Goal: Information Seeking & Learning: Check status

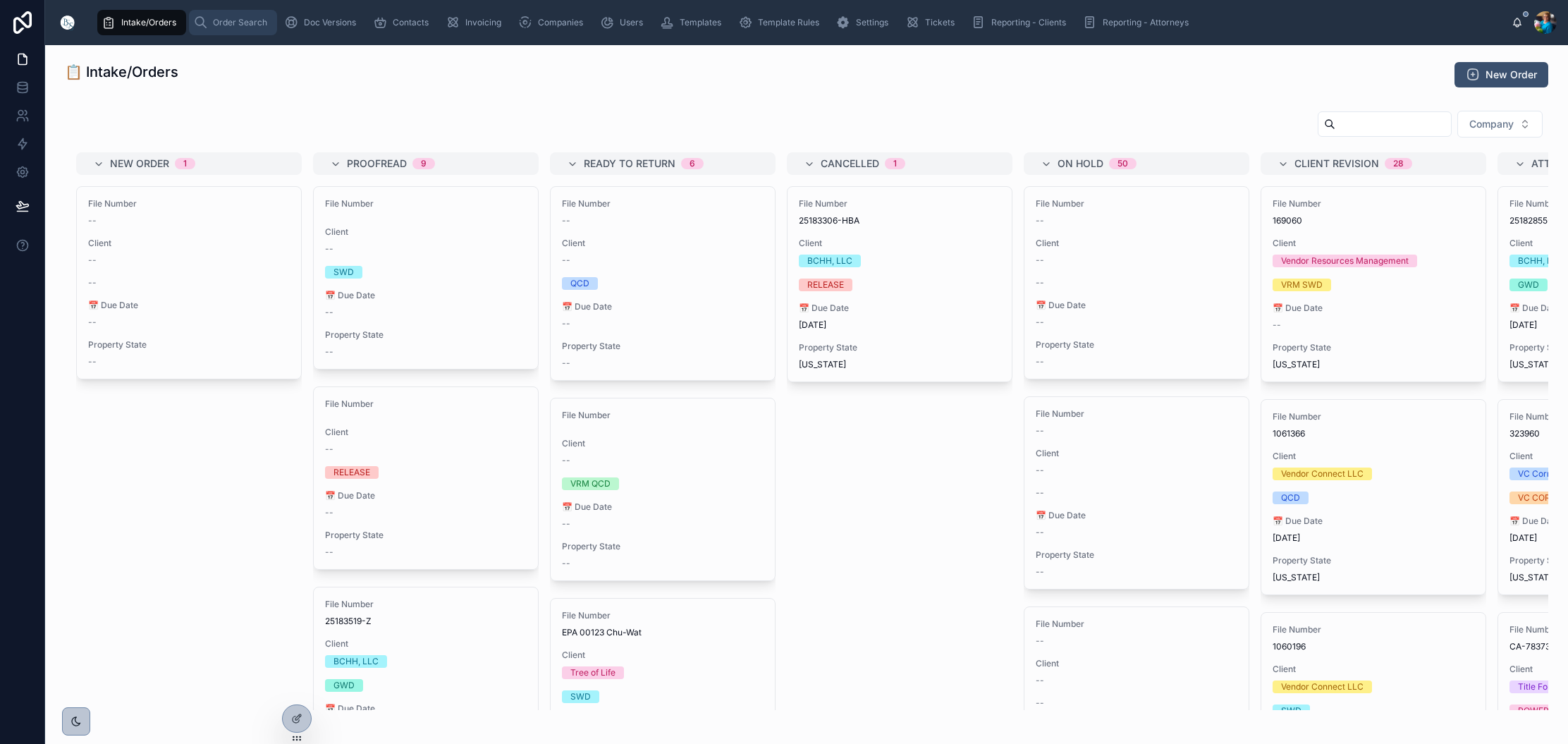
click at [230, 27] on span "Order Search" at bounding box center [240, 23] width 54 height 11
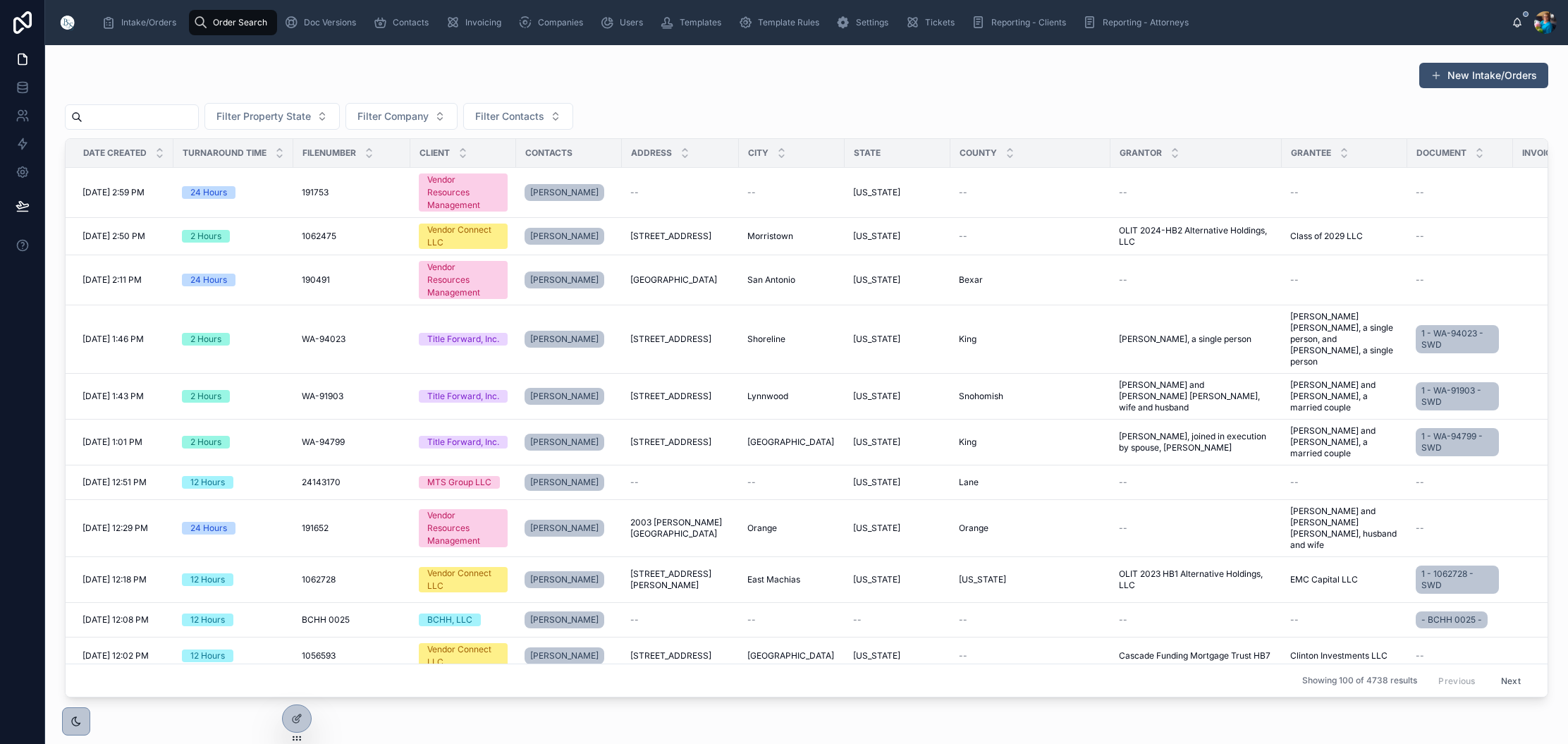
click at [186, 122] on input "text" at bounding box center [140, 117] width 115 height 20
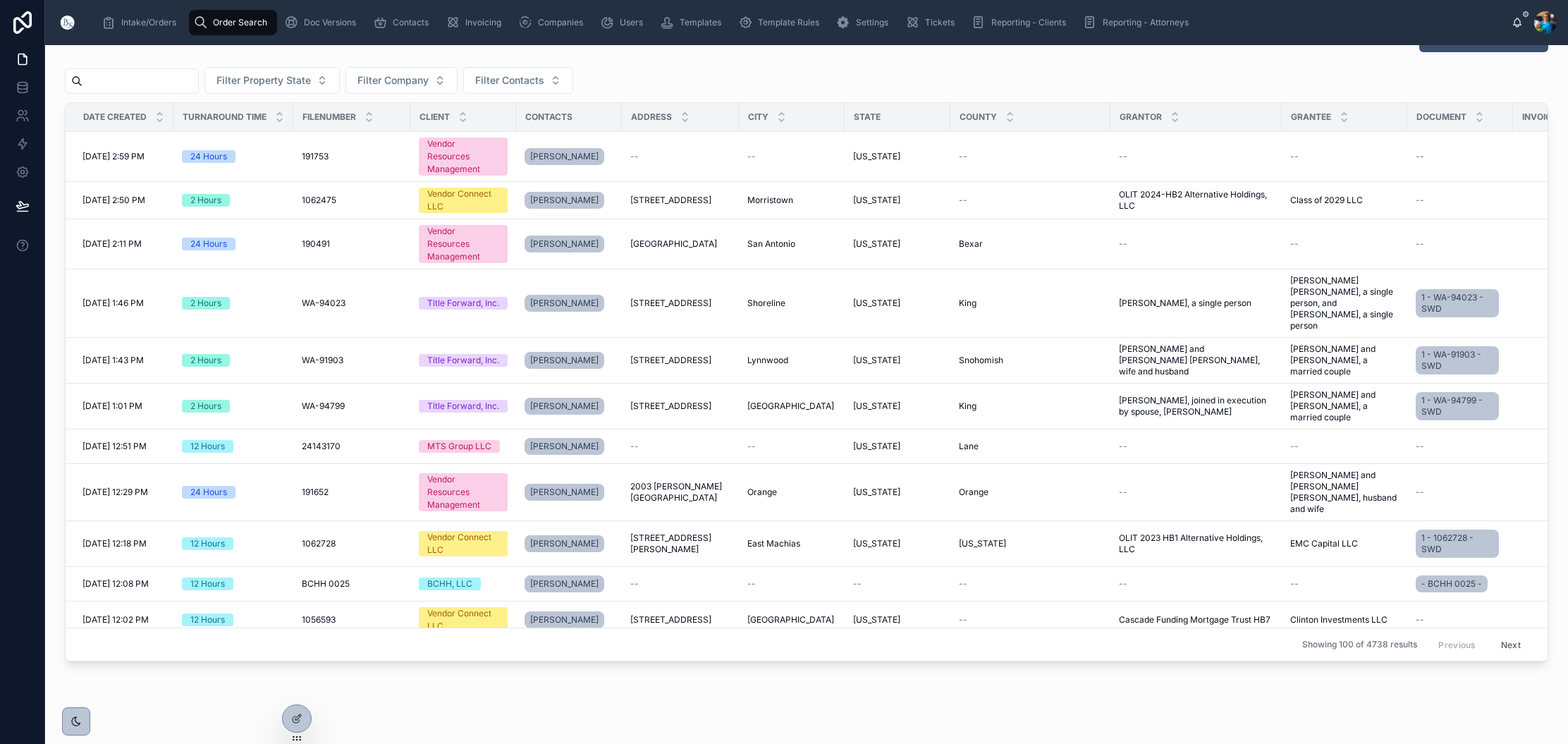
scroll to position [36, 0]
paste input "******"
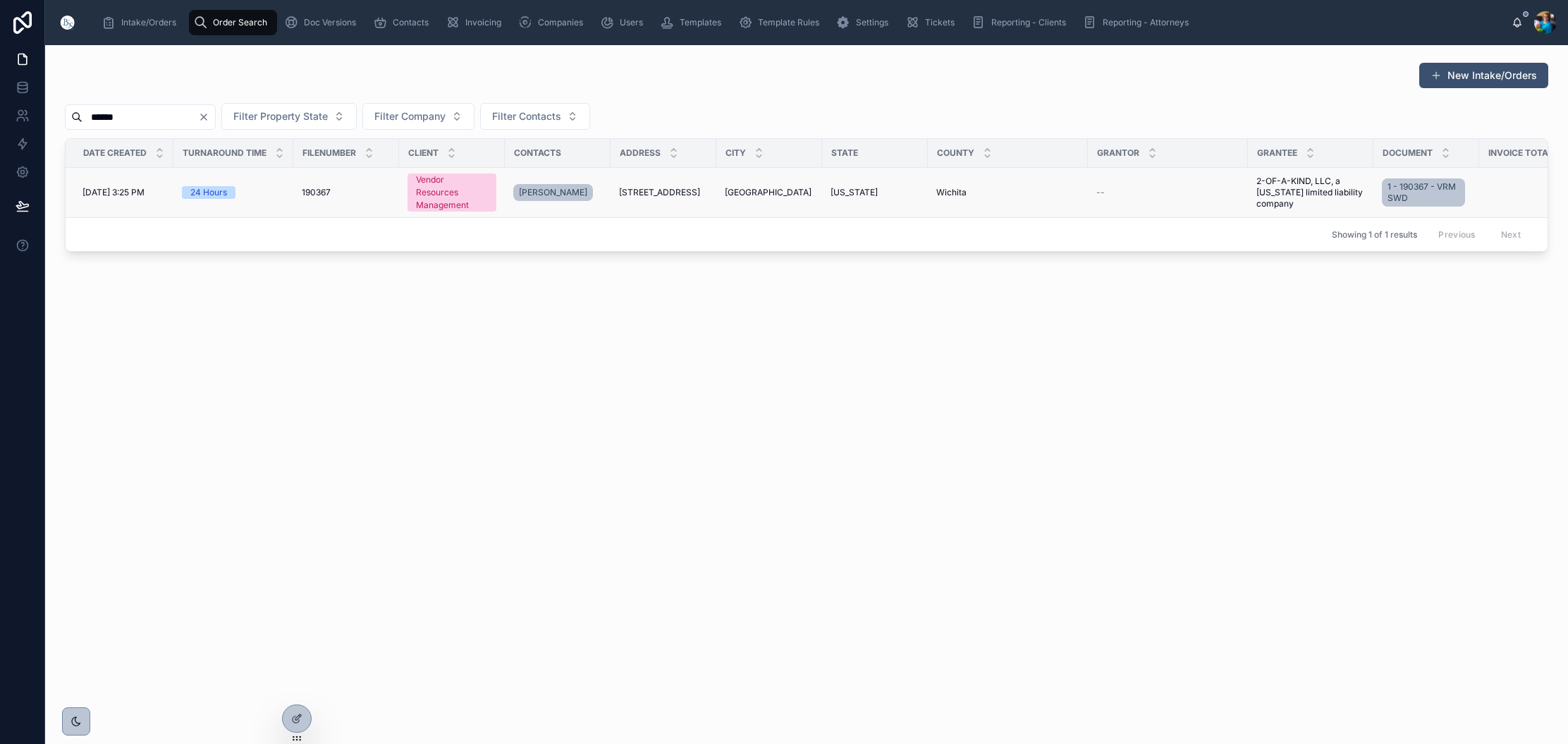
type input "******"
click at [642, 195] on span "[STREET_ADDRESS]" at bounding box center [659, 192] width 81 height 11
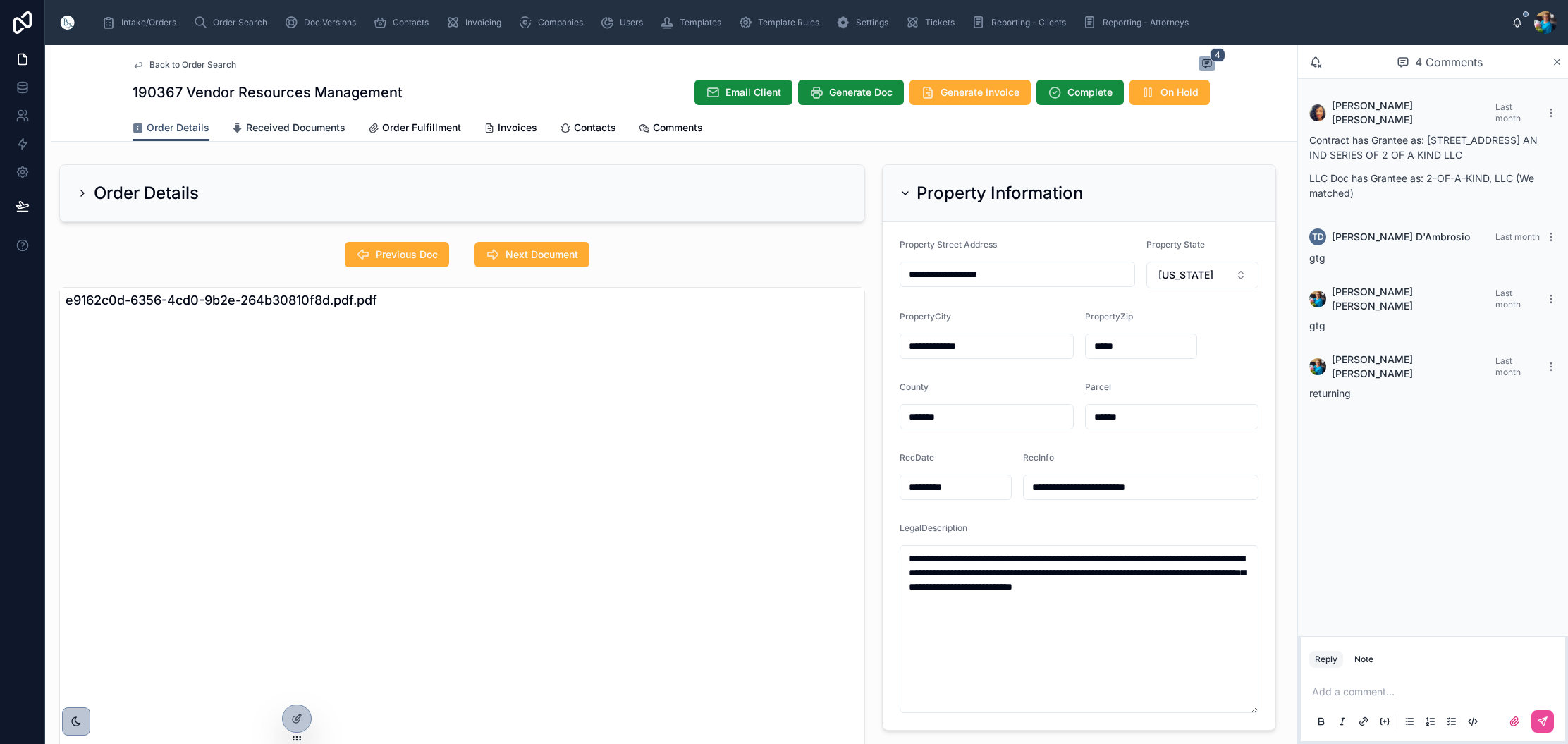
click at [274, 128] on span "Received Documents" at bounding box center [296, 128] width 100 height 15
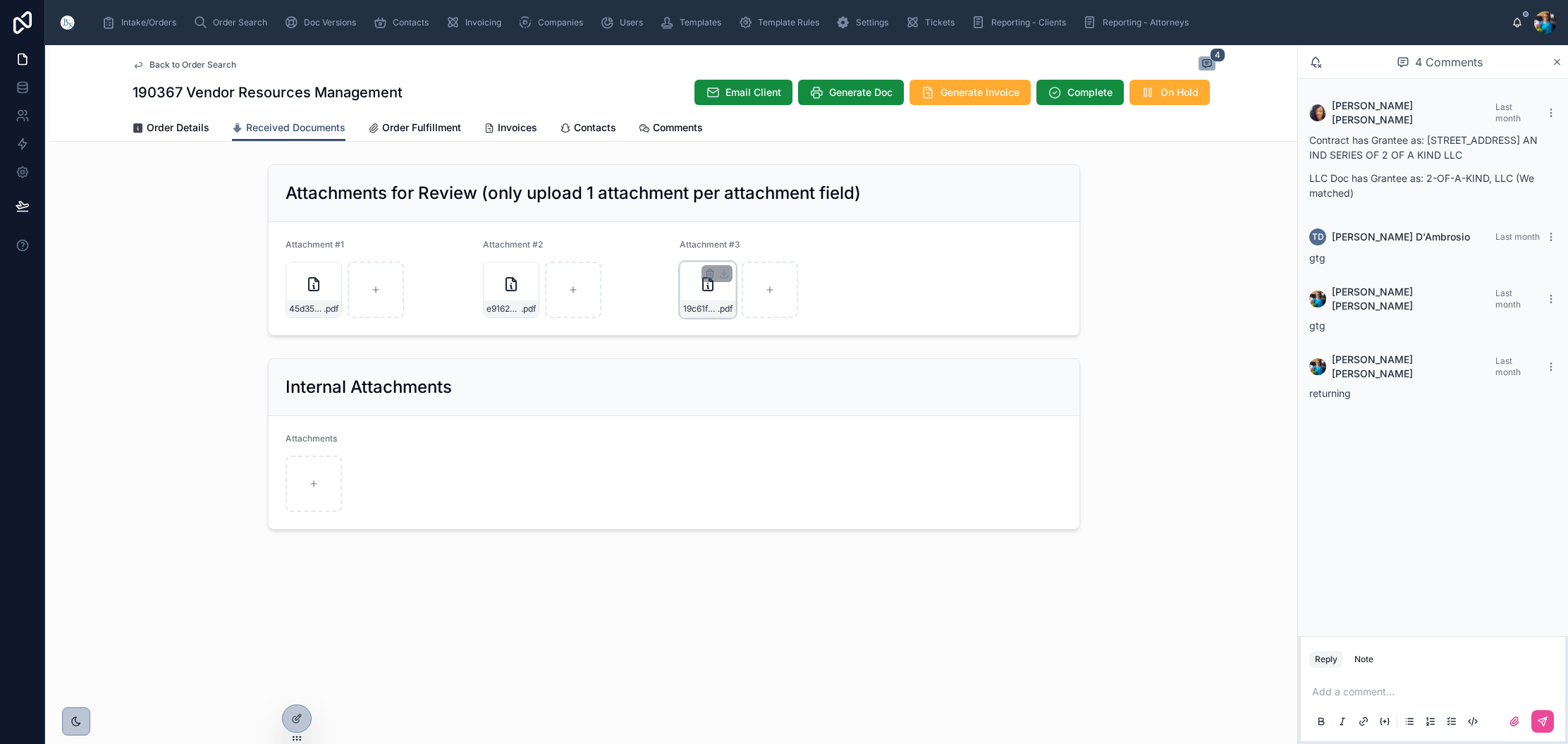
click at [688, 278] on div "19c61f21-fdc2-483b-a855-baaf85ea8fa1.pdf .pdf" at bounding box center [707, 289] width 56 height 56
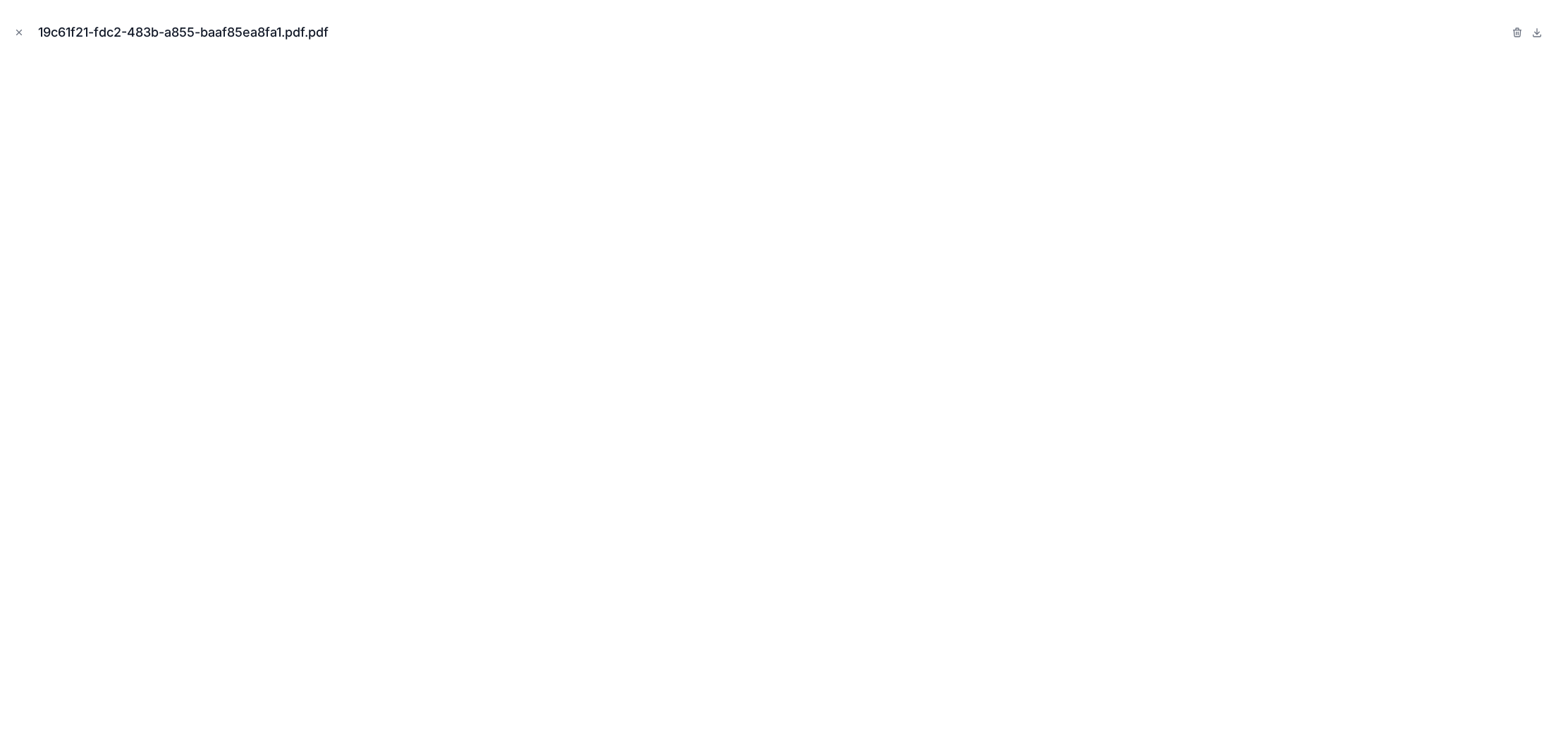
drag, startPoint x: 17, startPoint y: 31, endPoint x: 80, endPoint y: 97, distance: 91.2
click at [17, 32] on icon "Close modal" at bounding box center [19, 32] width 10 height 10
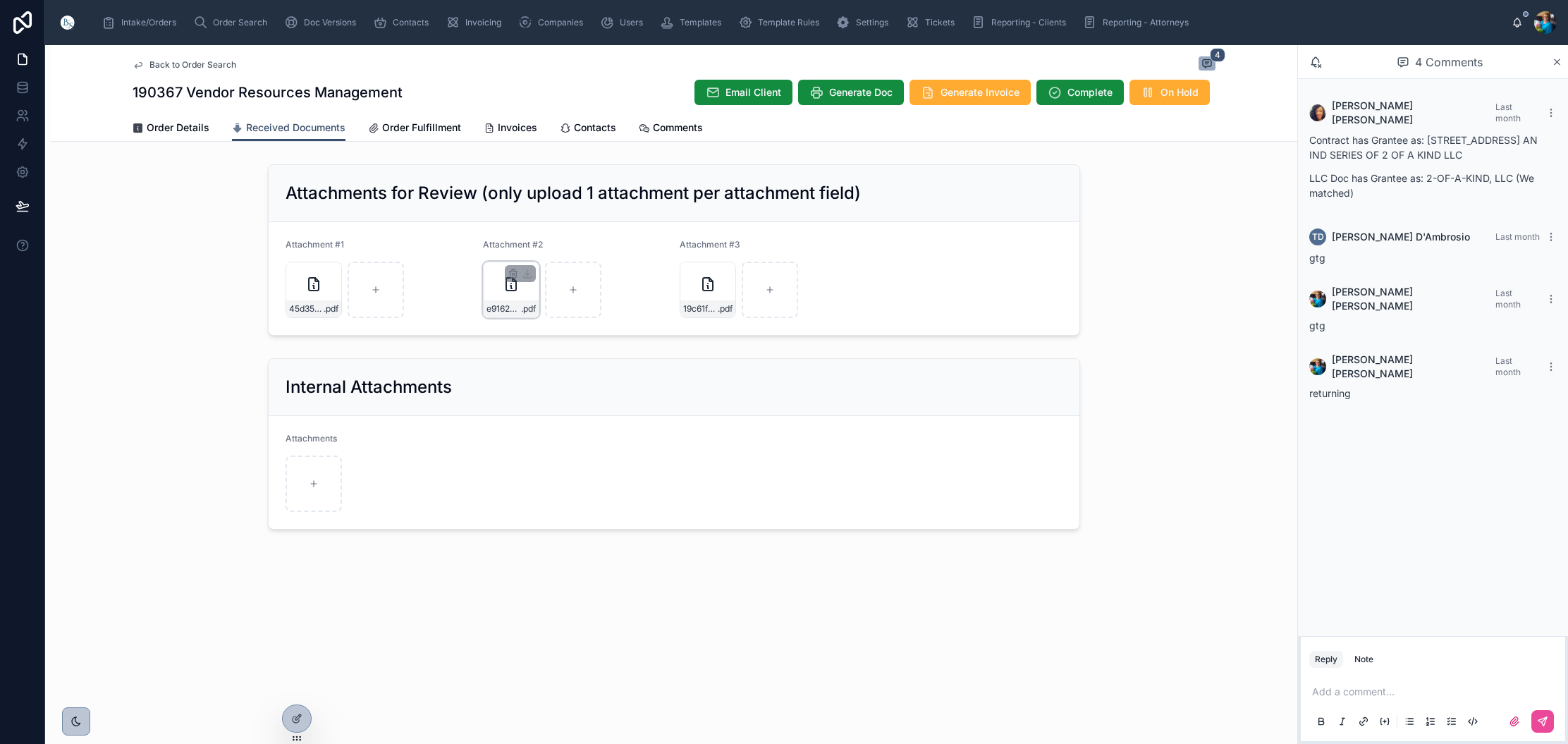
click at [488, 270] on div "e9162c0d-6356-4cd0-9b2e-264b30810f8d.pdf .pdf" at bounding box center [511, 289] width 56 height 56
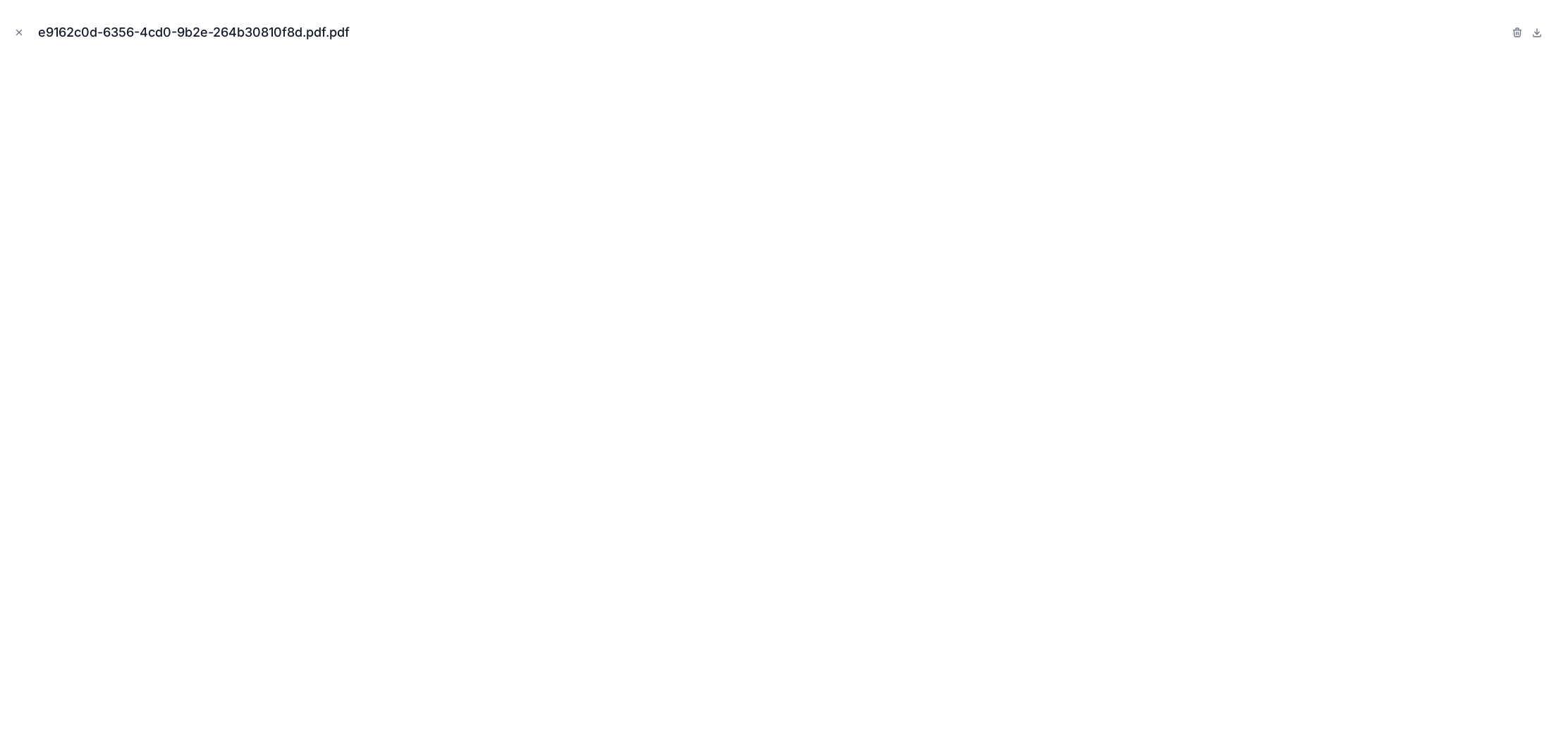
scroll to position [-15, 1]
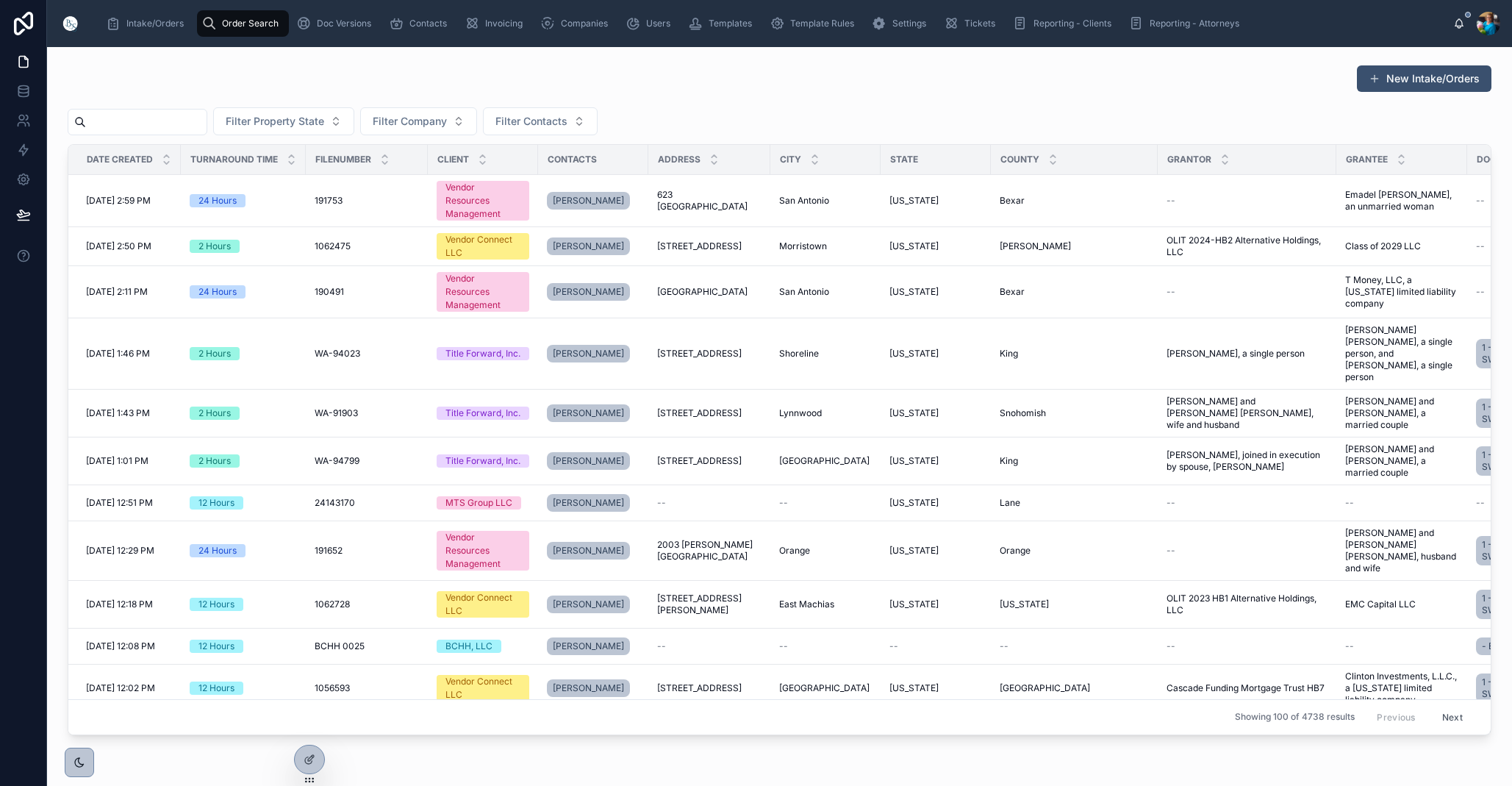
drag, startPoint x: 158, startPoint y: 124, endPoint x: 193, endPoint y: 154, distance: 46.1
click at [158, 124] on input "text" at bounding box center [146, 122] width 120 height 21
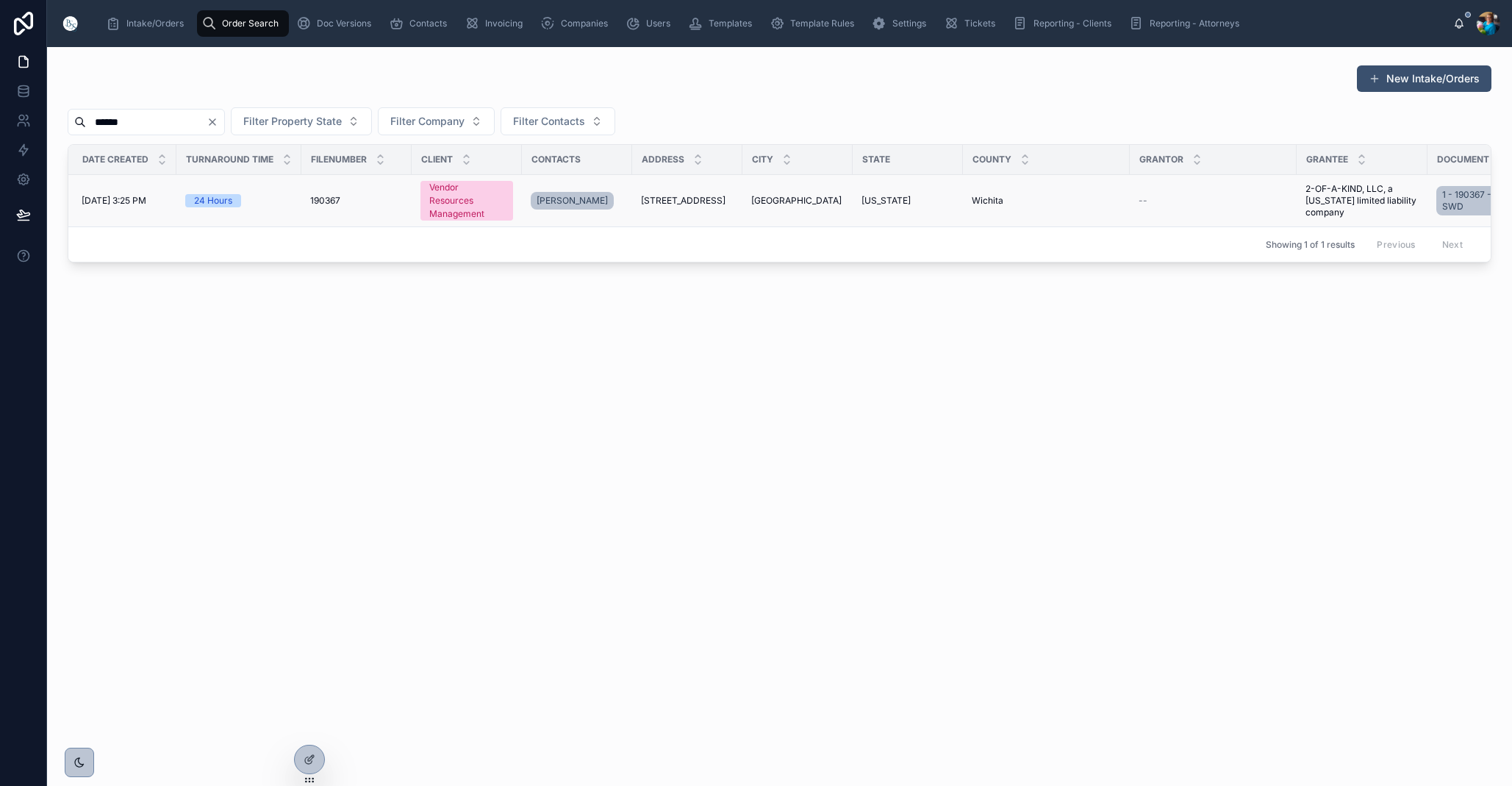
type input "******"
click at [791, 200] on span "[GEOGRAPHIC_DATA]" at bounding box center [796, 201] width 91 height 11
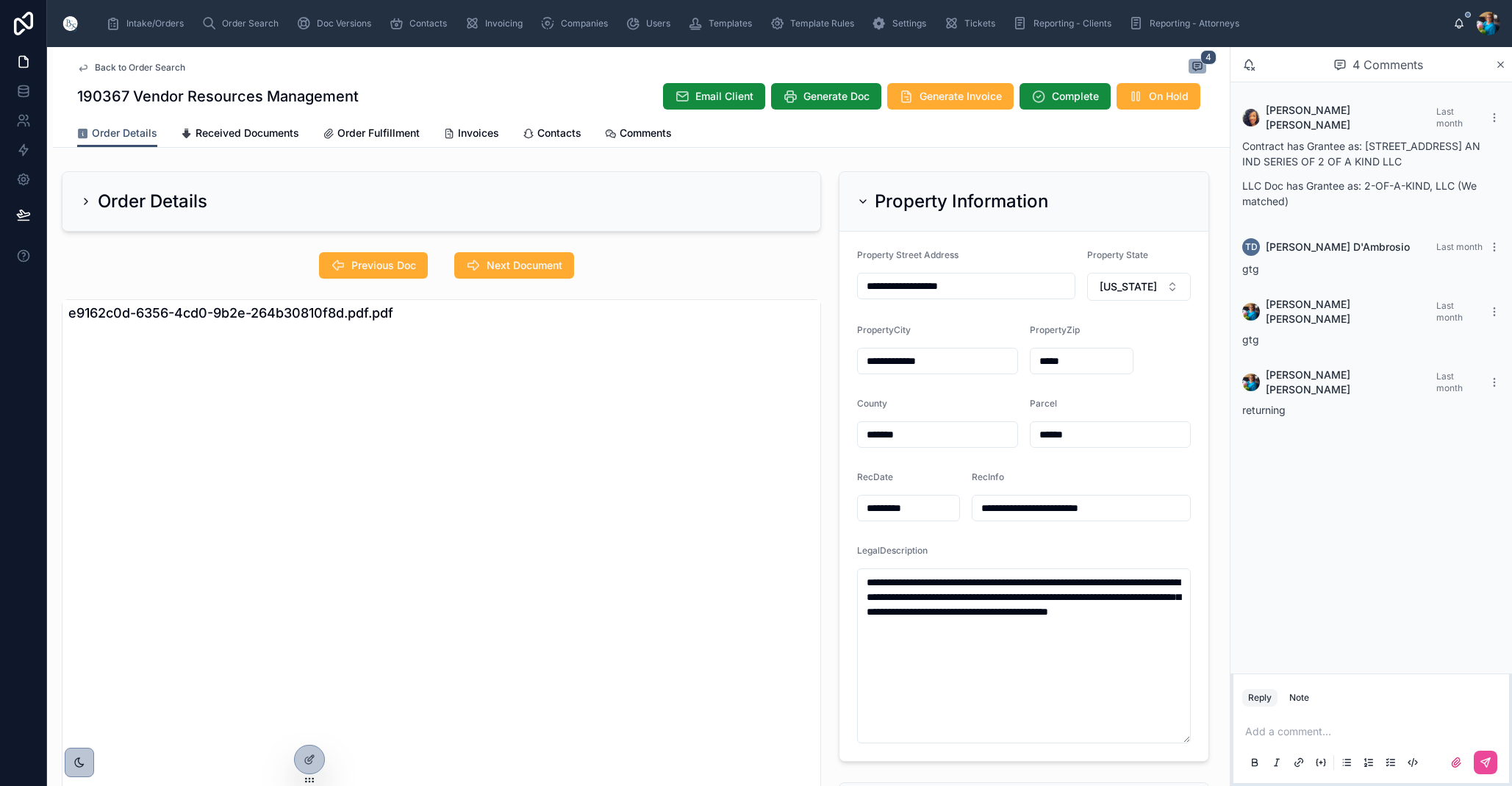
click at [860, 200] on icon at bounding box center [862, 201] width 11 height 11
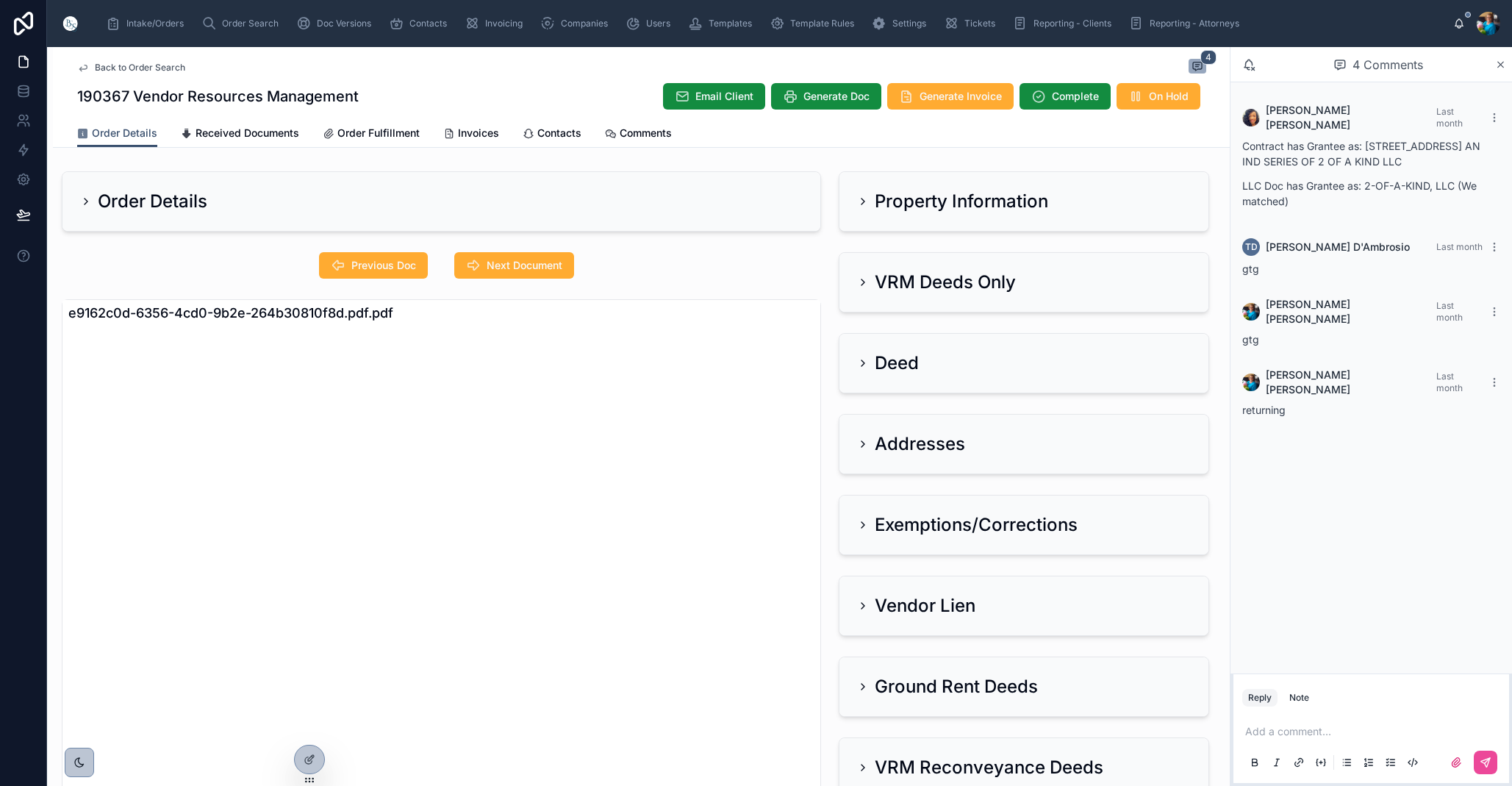
click at [858, 274] on div "VRM Deeds Only" at bounding box center [936, 282] width 159 height 24
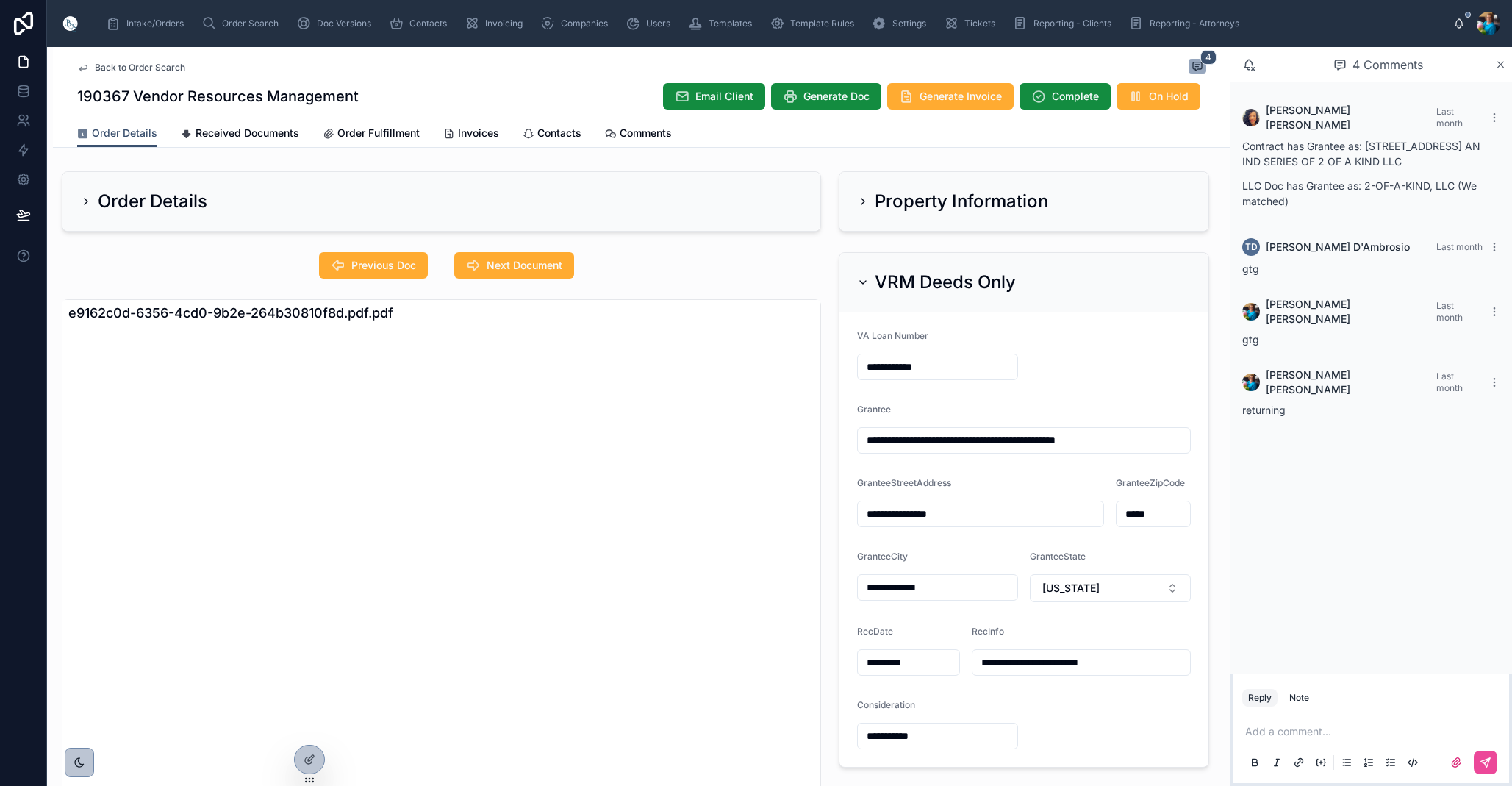
click at [860, 279] on icon at bounding box center [862, 282] width 11 height 11
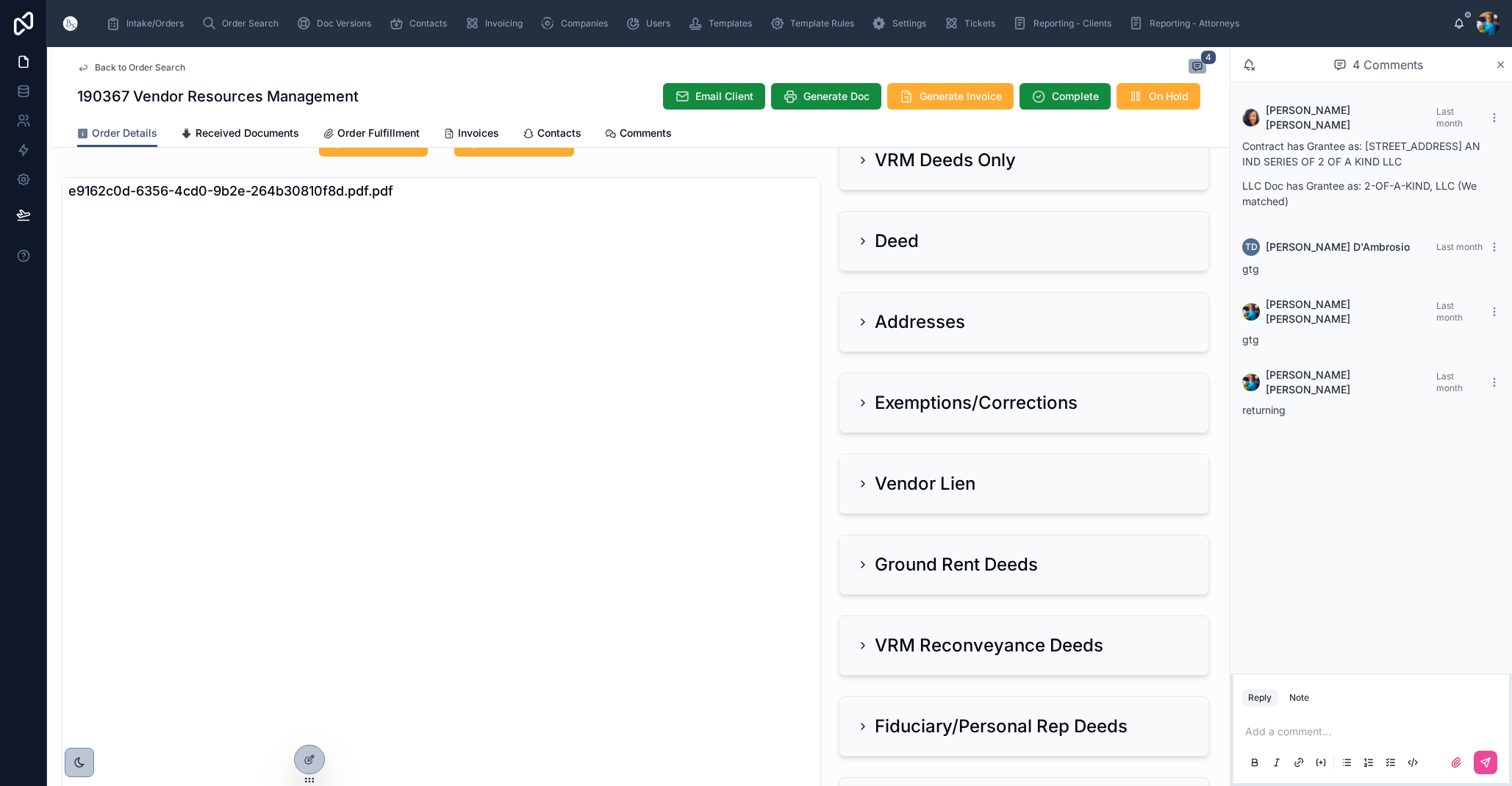
scroll to position [0, 1]
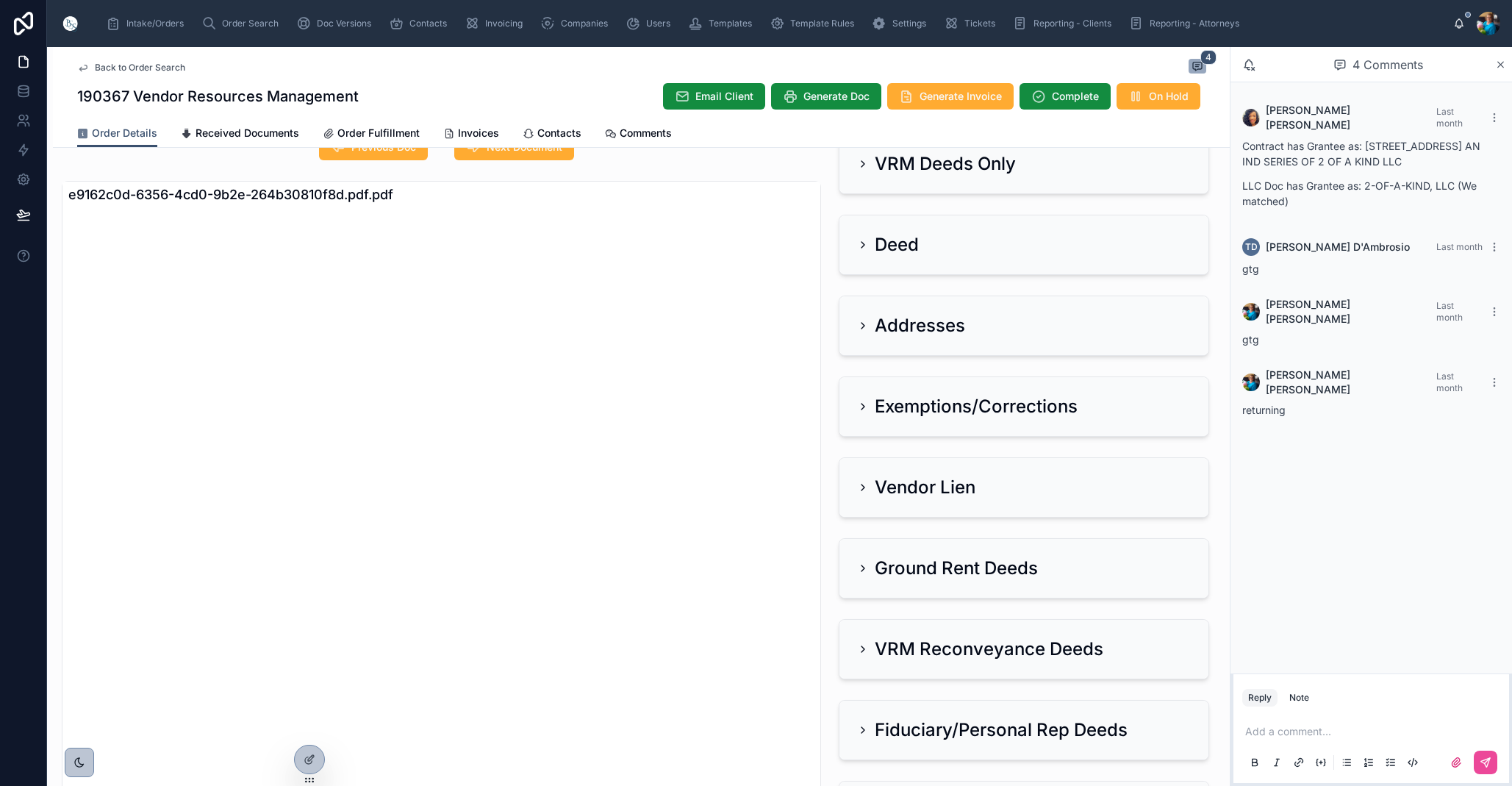
click at [893, 477] on div "Vendor Lien" at bounding box center [1024, 487] width 369 height 59
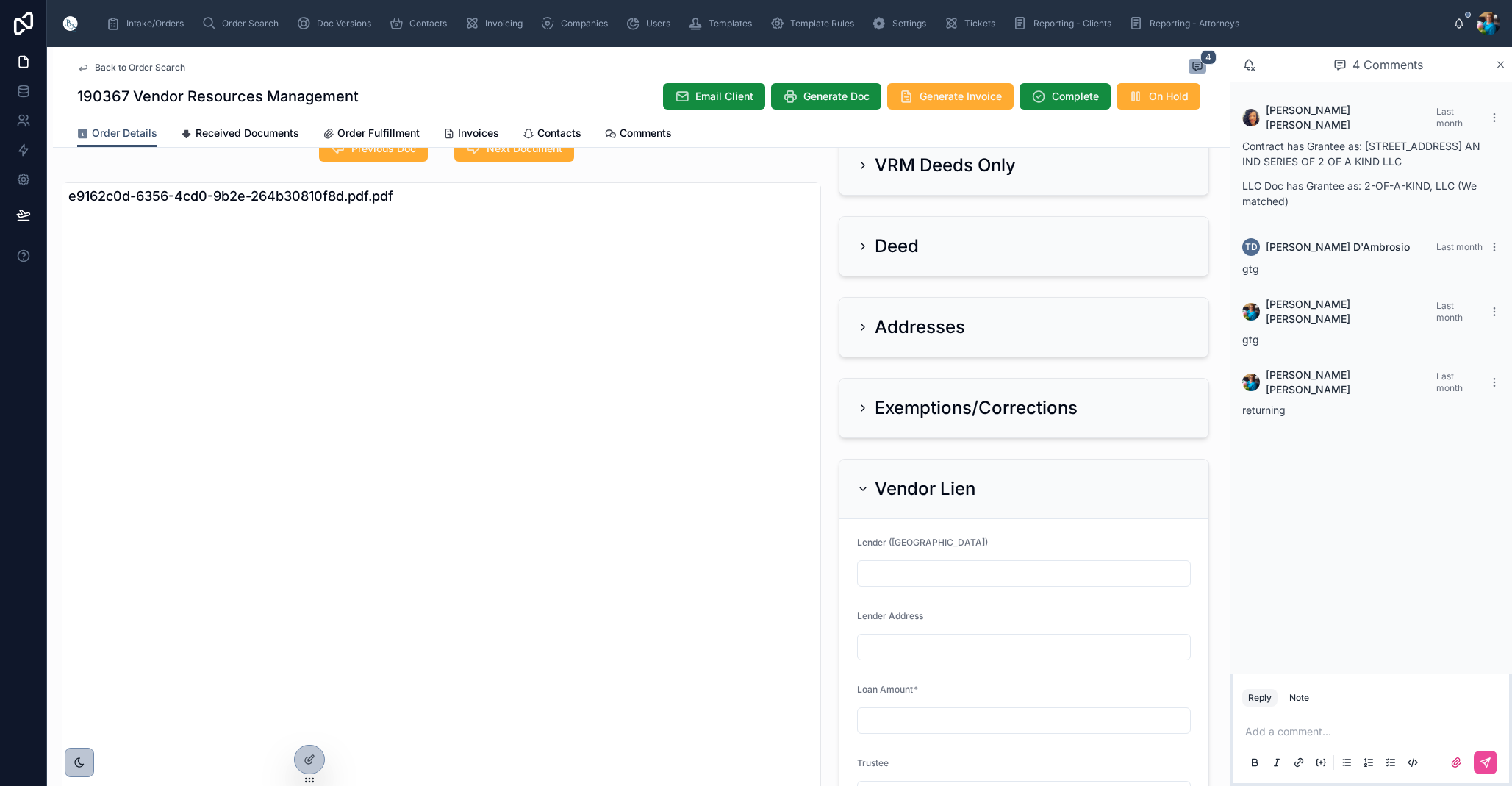
scroll to position [0, 0]
click at [865, 480] on div "Vendor Lien" at bounding box center [915, 488] width 118 height 24
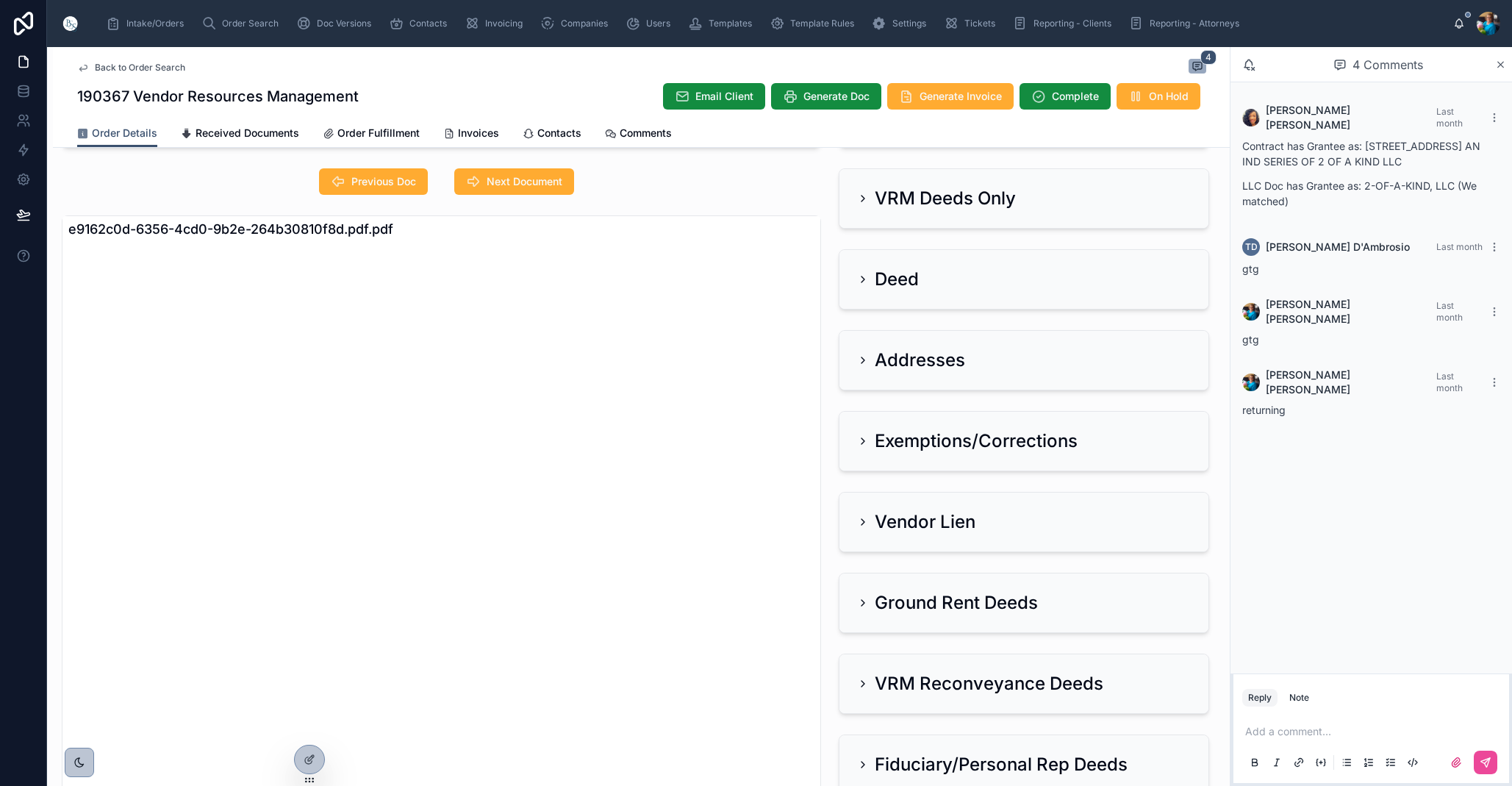
scroll to position [79, 0]
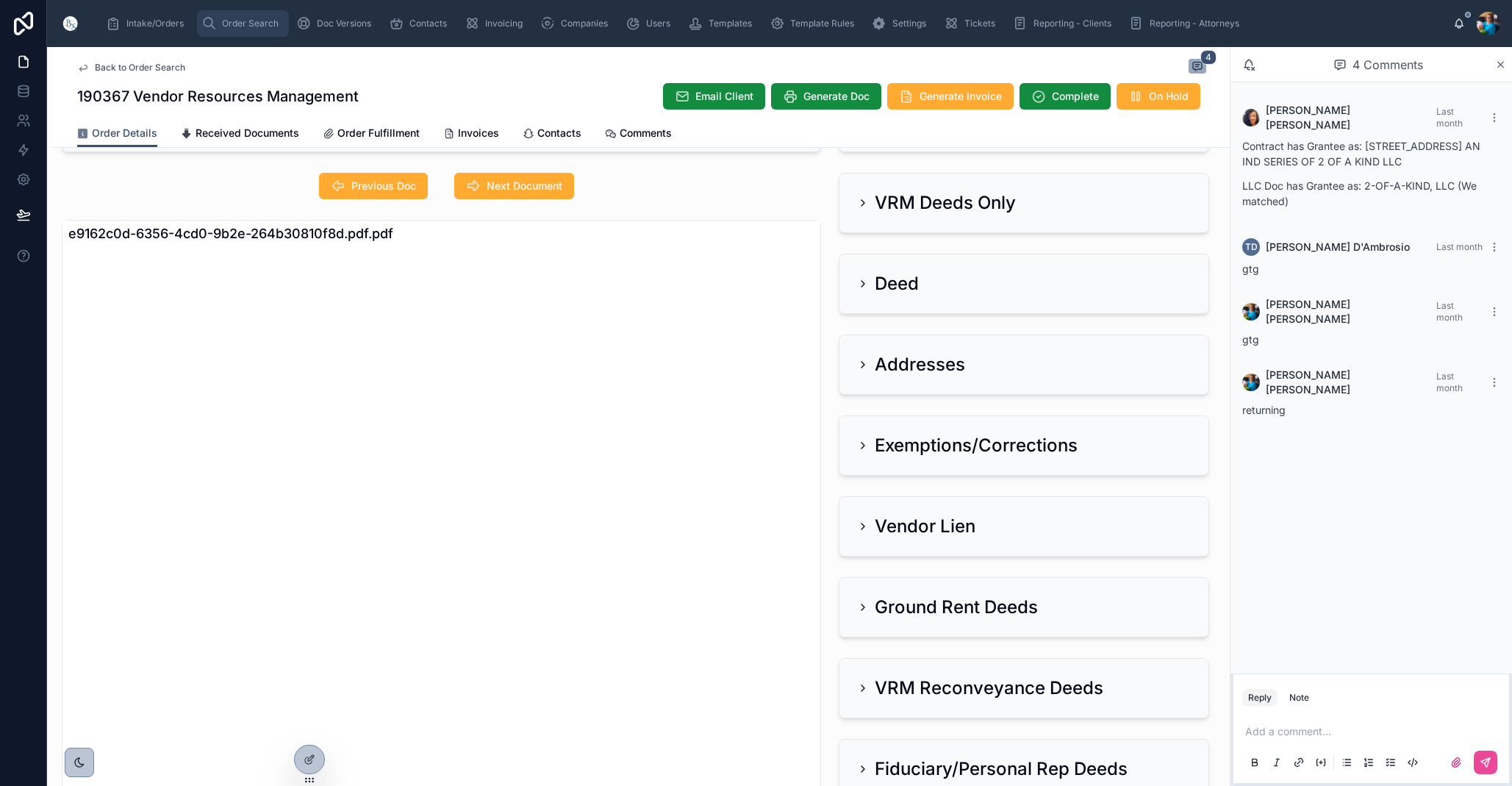
click at [246, 24] on span "Order Search" at bounding box center [251, 24] width 57 height 11
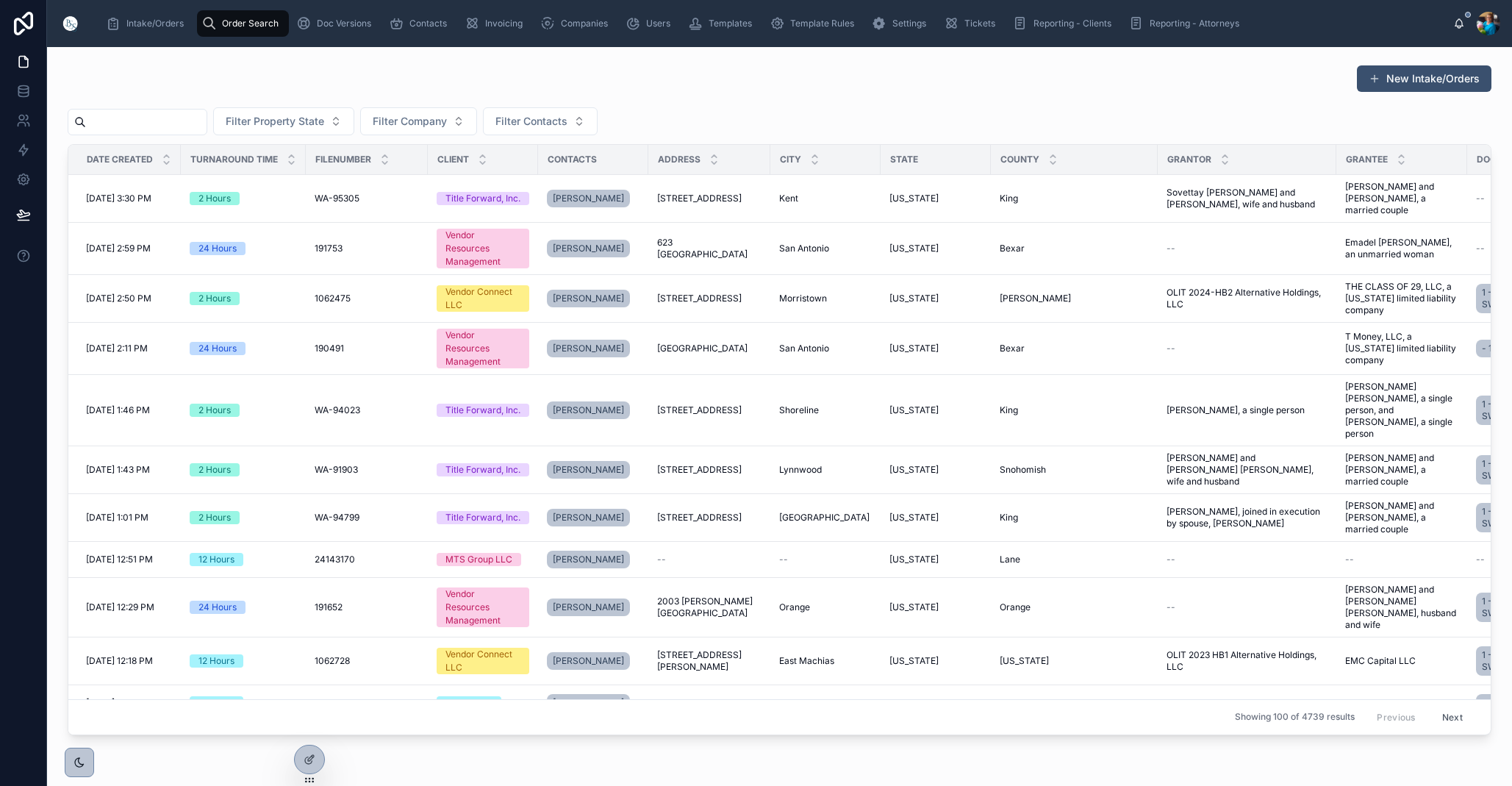
click at [193, 124] on input "text" at bounding box center [146, 122] width 120 height 21
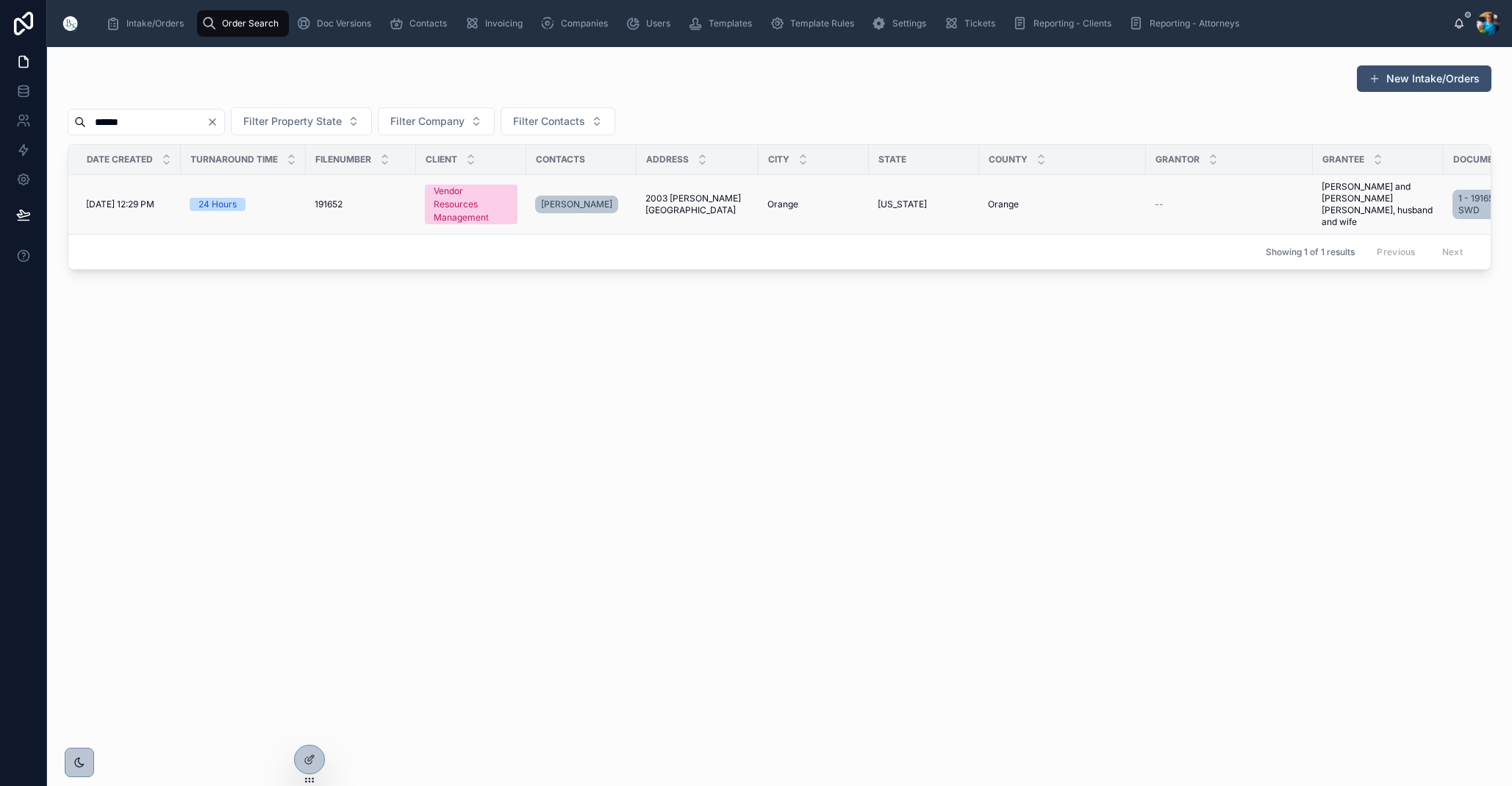
type input "******"
click at [689, 197] on span "2003 [PERSON_NAME][GEOGRAPHIC_DATA]" at bounding box center [698, 204] width 104 height 24
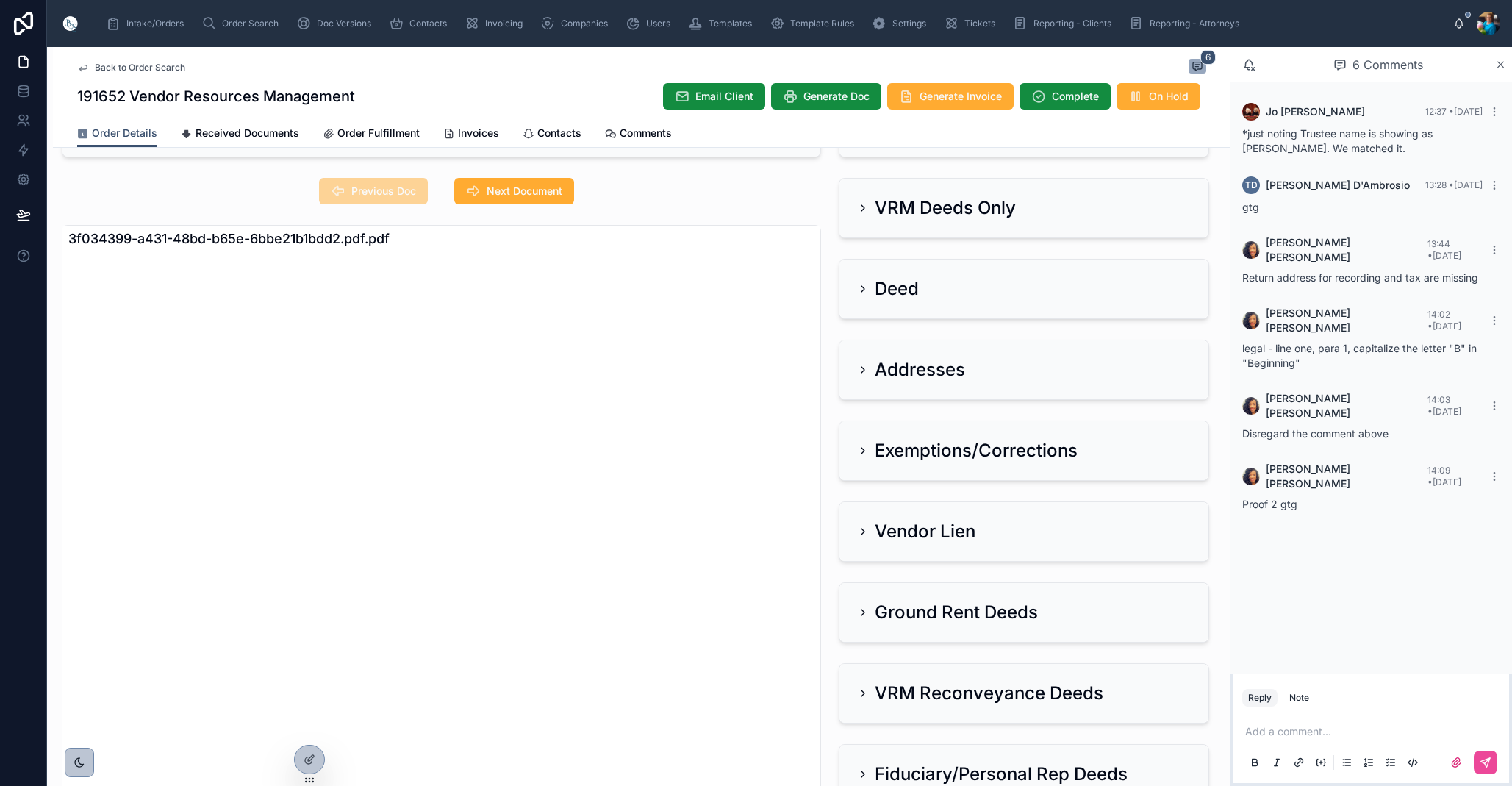
scroll to position [78, 0]
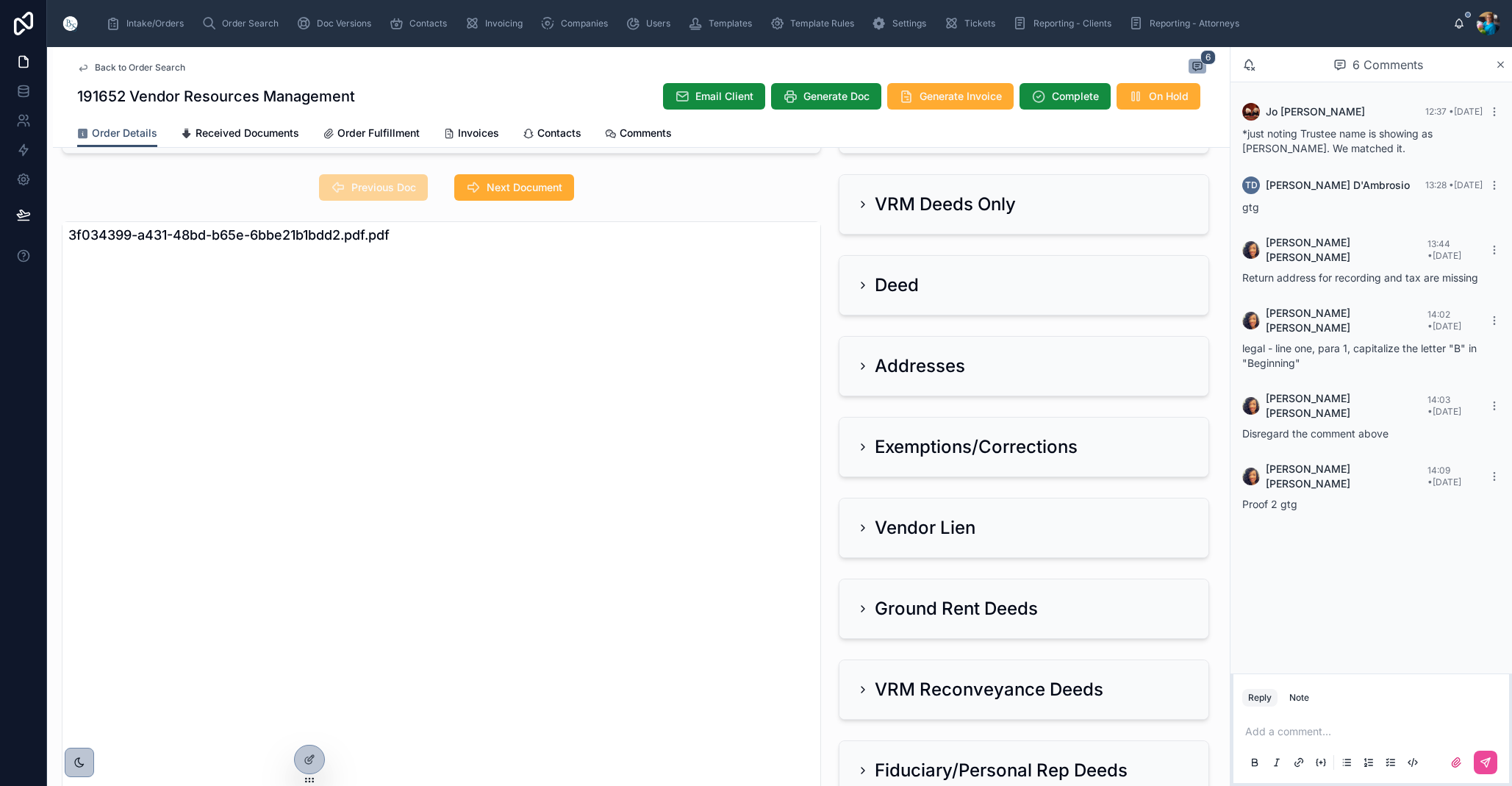
click at [871, 365] on div "Addresses" at bounding box center [911, 366] width 108 height 24
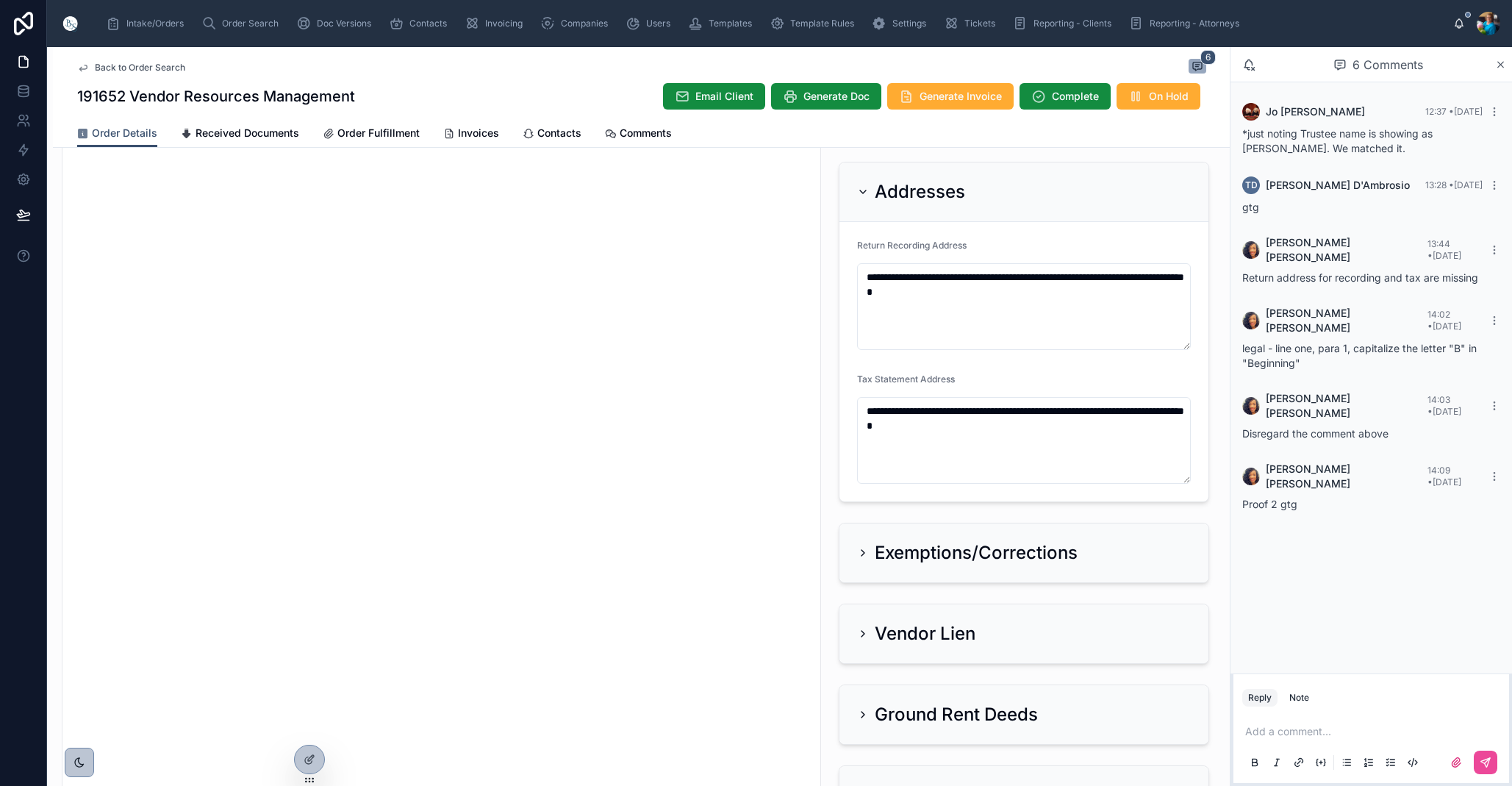
scroll to position [255, 0]
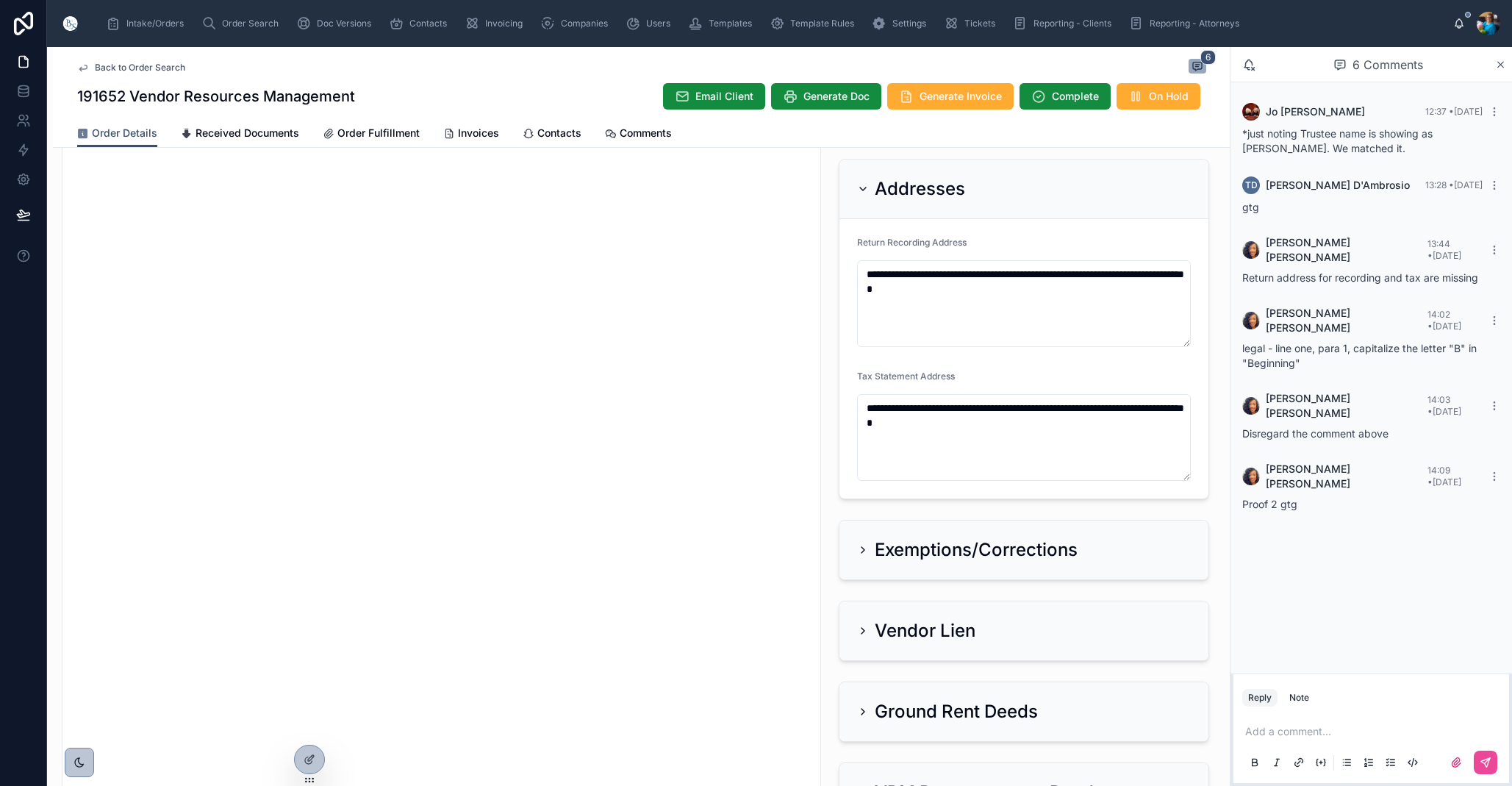
click at [865, 201] on div "Addresses" at bounding box center [1024, 189] width 369 height 60
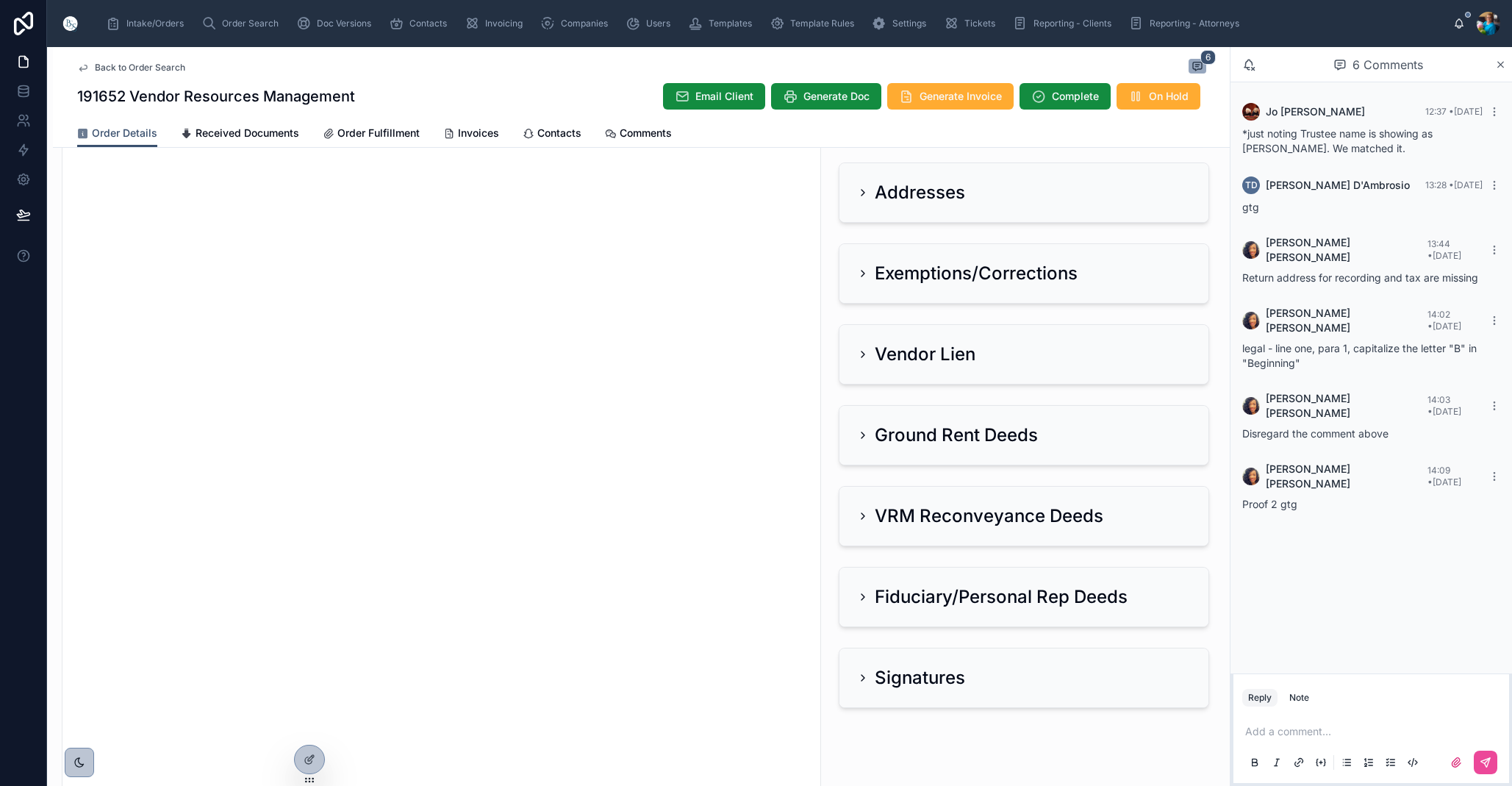
click at [862, 194] on icon at bounding box center [862, 193] width 3 height 6
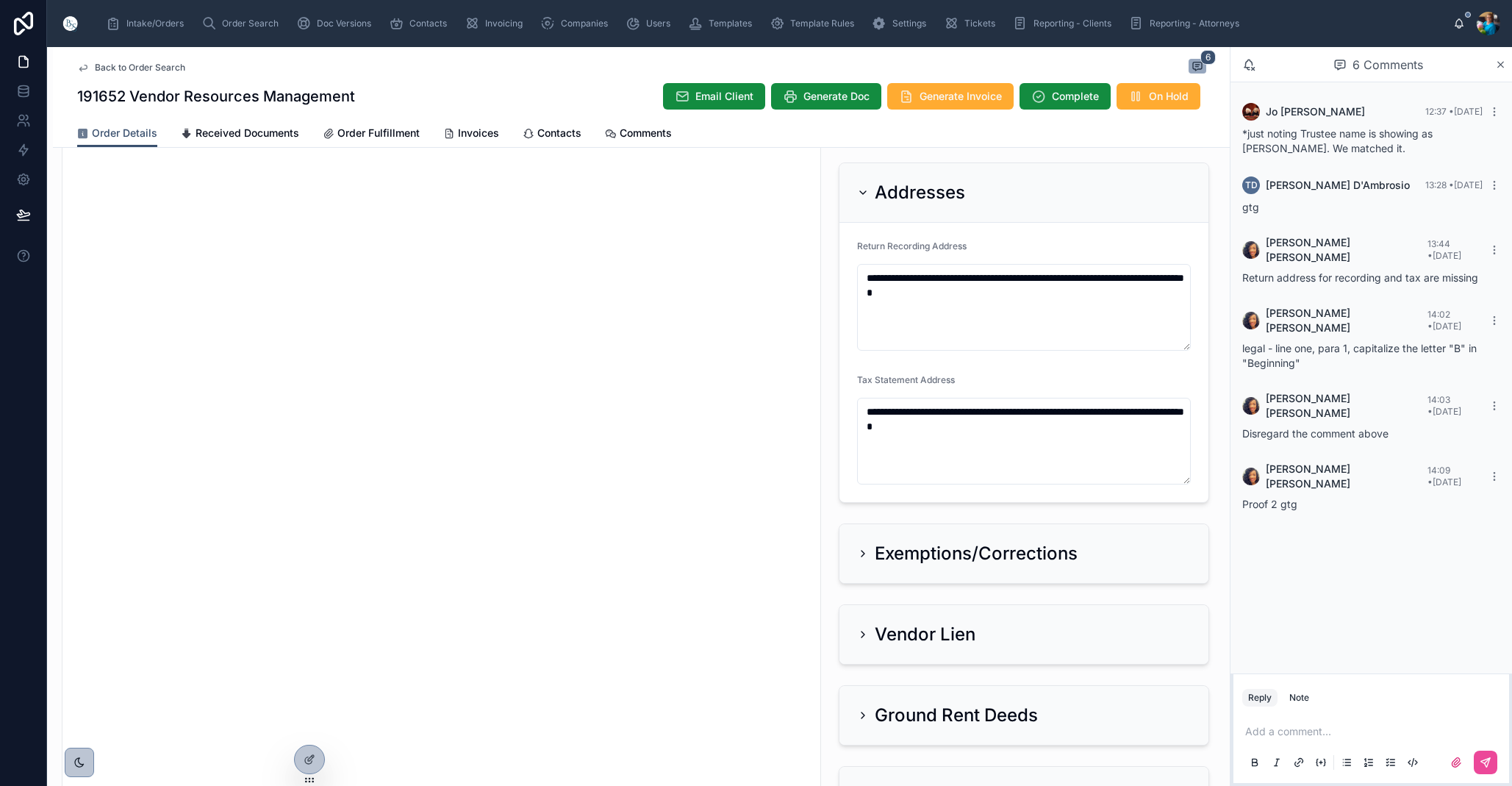
scroll to position [0, 1]
click at [862, 194] on icon at bounding box center [862, 192] width 6 height 3
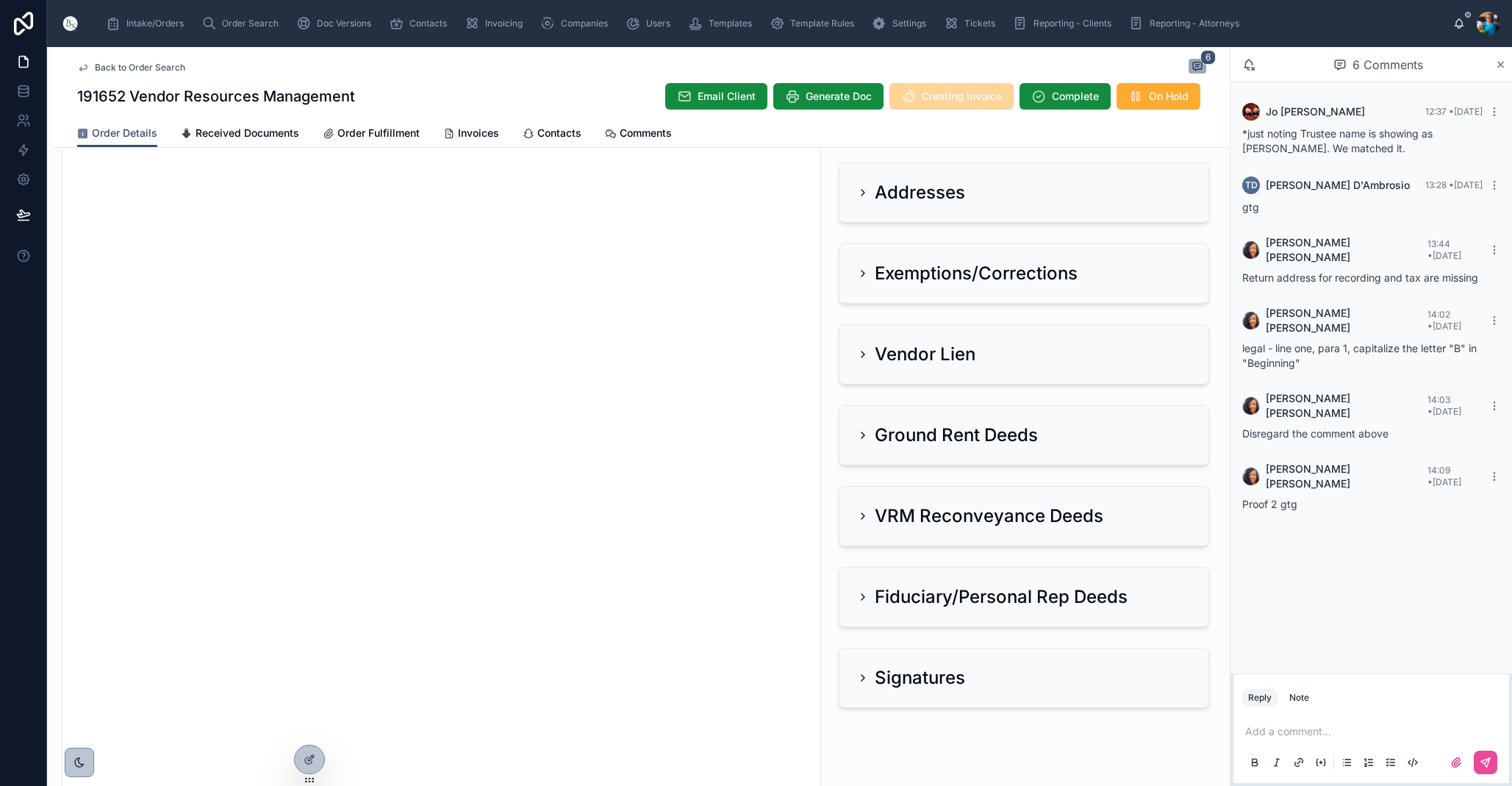
scroll to position [256, 0]
